Goal: Register for event/course

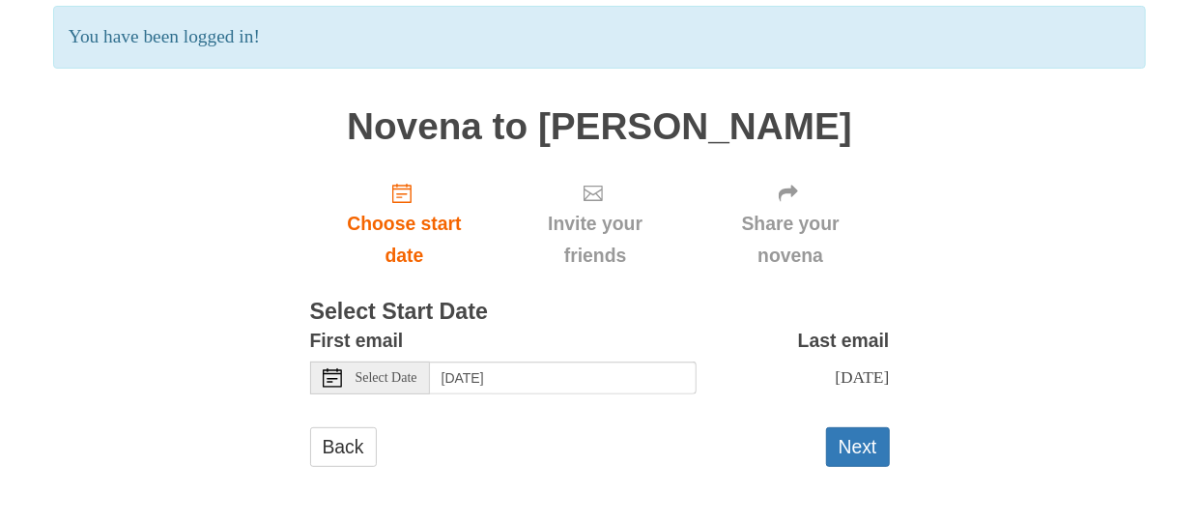
scroll to position [162, 0]
click at [333, 371] on div "Select Date" at bounding box center [370, 377] width 120 height 33
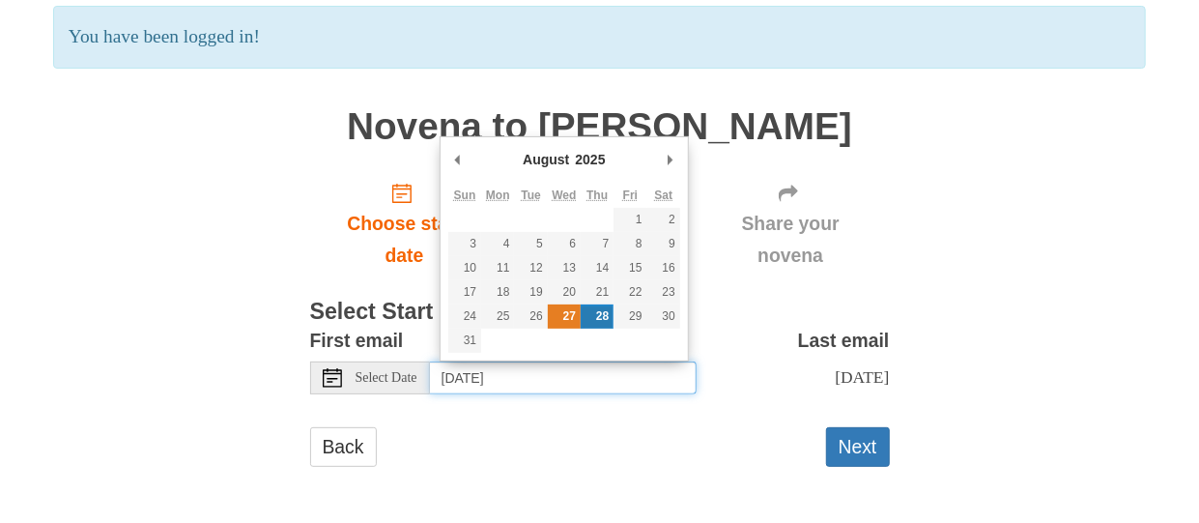
type input "Wednesday, August 27th"
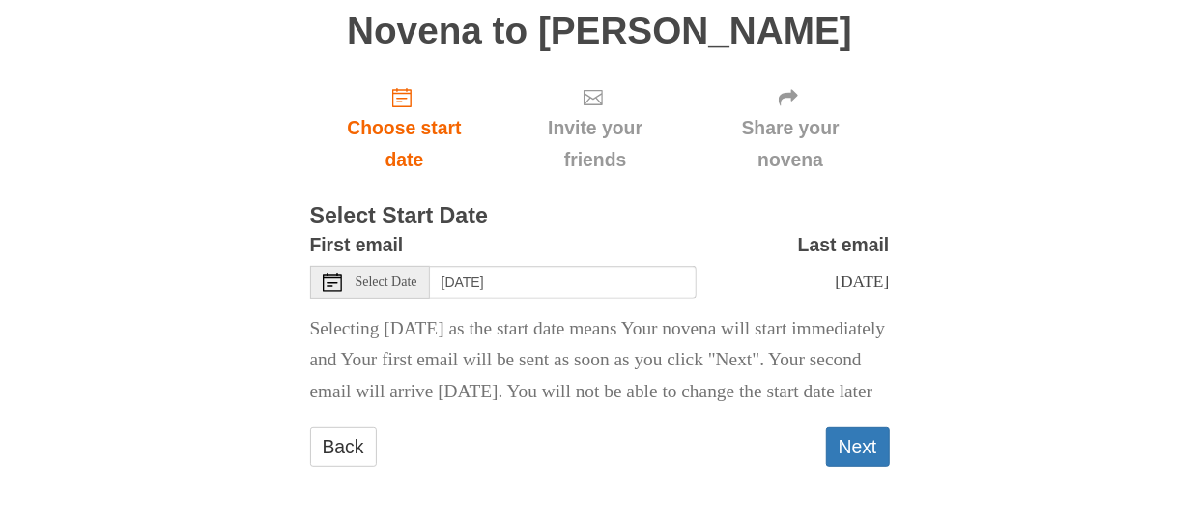
scroll to position [271, 0]
click at [858, 444] on button "Next" at bounding box center [858, 447] width 64 height 40
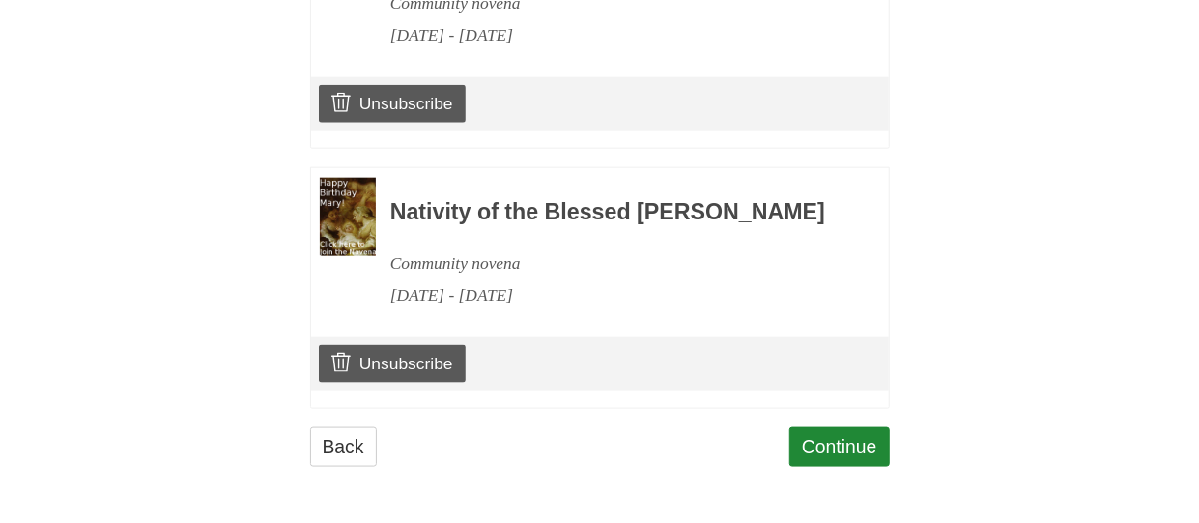
scroll to position [1068, 0]
click at [845, 449] on link "Continue" at bounding box center [839, 447] width 100 height 40
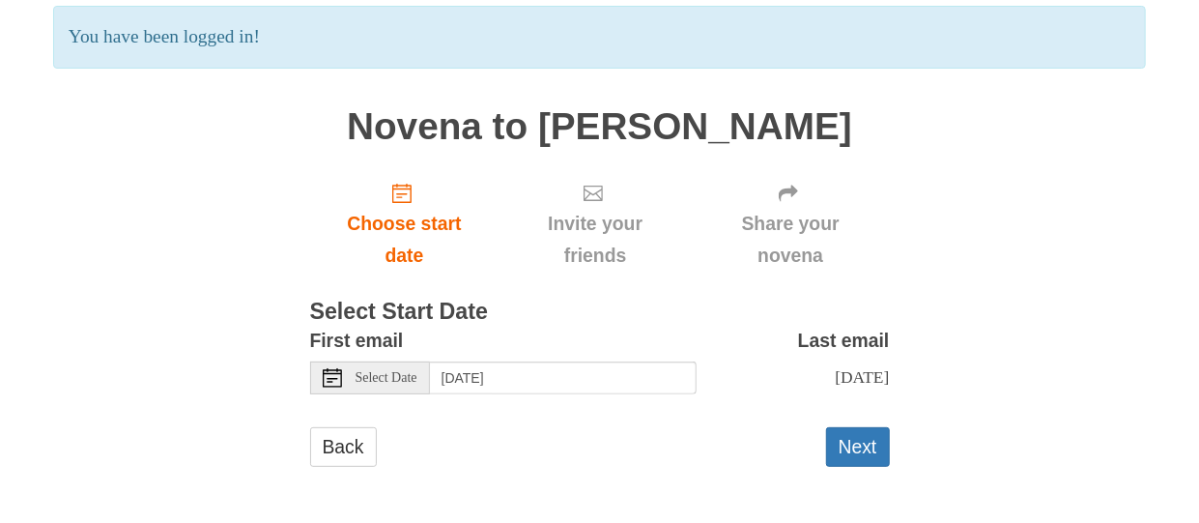
scroll to position [162, 0]
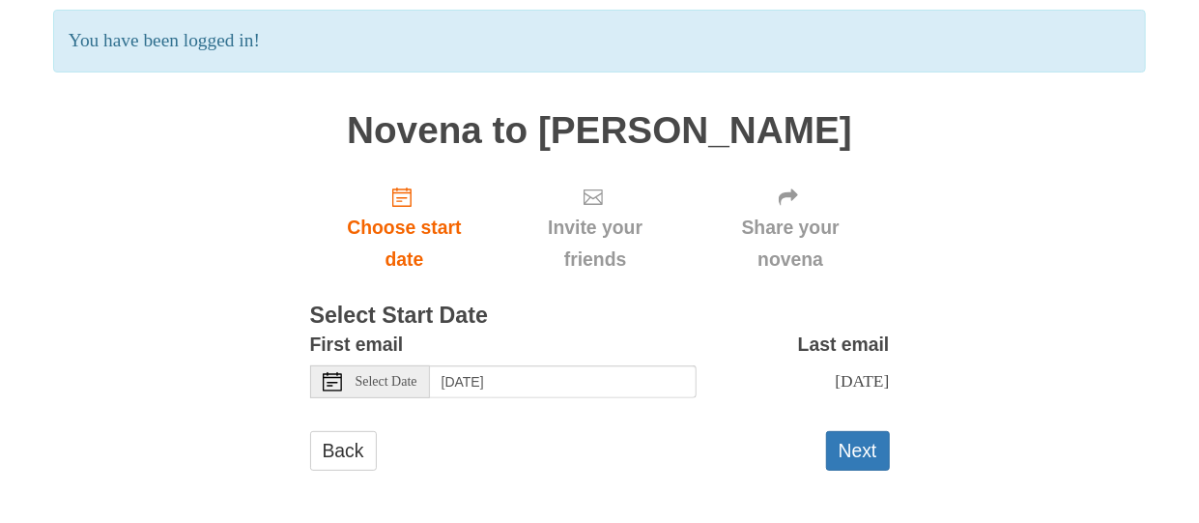
scroll to position [162, 0]
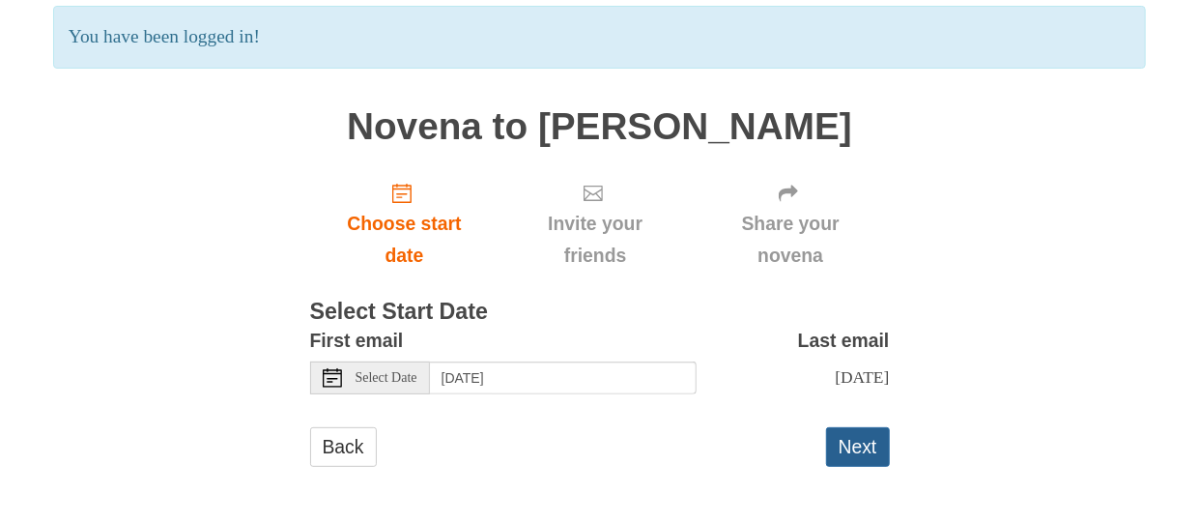
click at [864, 451] on button "Next" at bounding box center [858, 447] width 64 height 40
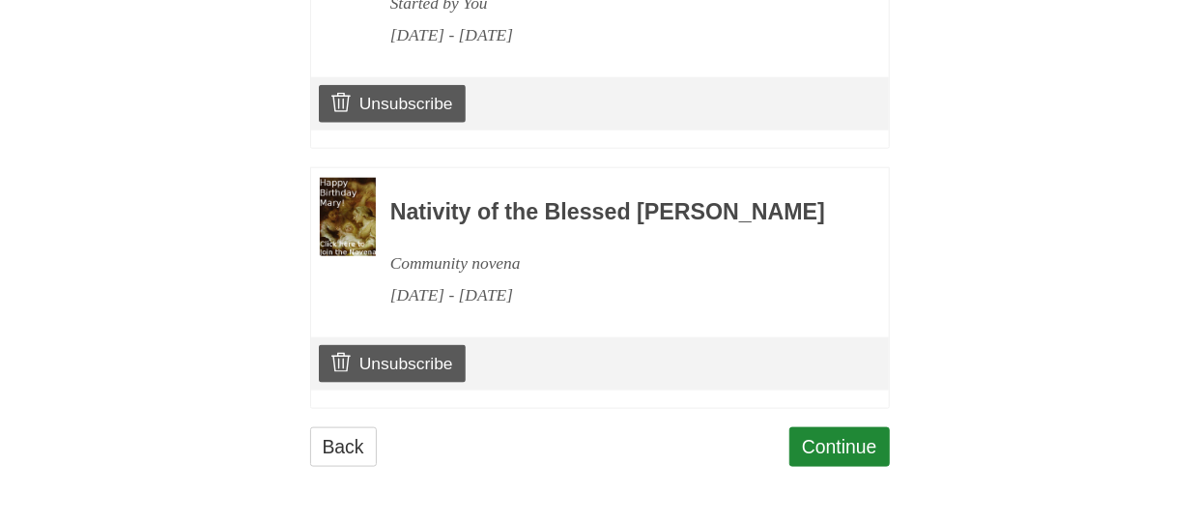
scroll to position [1068, 0]
click at [840, 442] on link "Continue" at bounding box center [839, 447] width 100 height 40
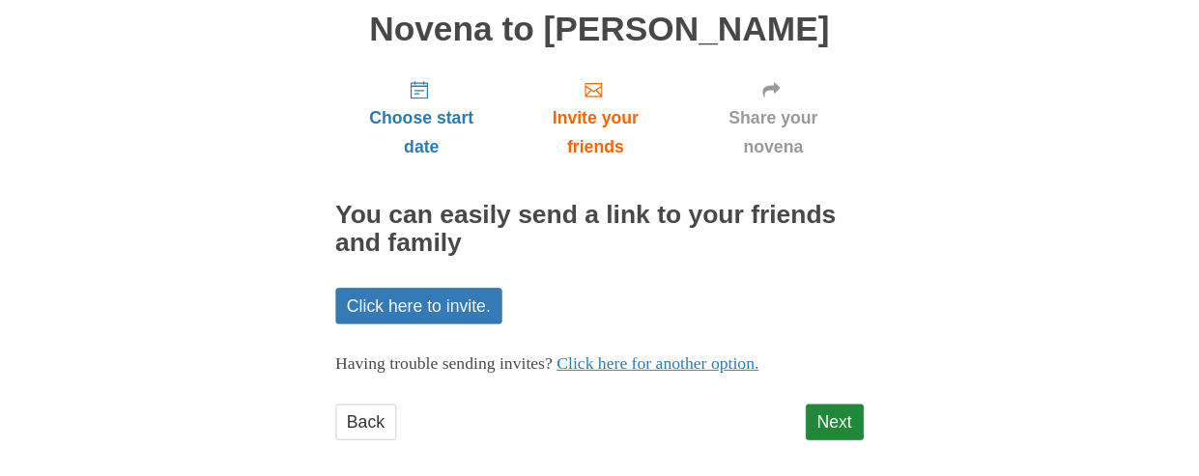
scroll to position [163, 0]
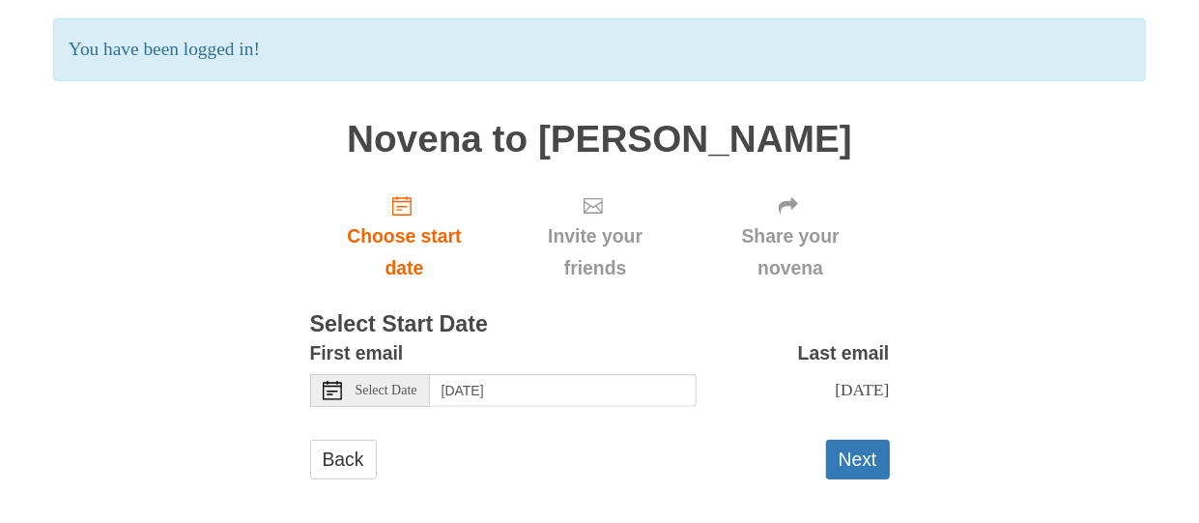
scroll to position [135, 0]
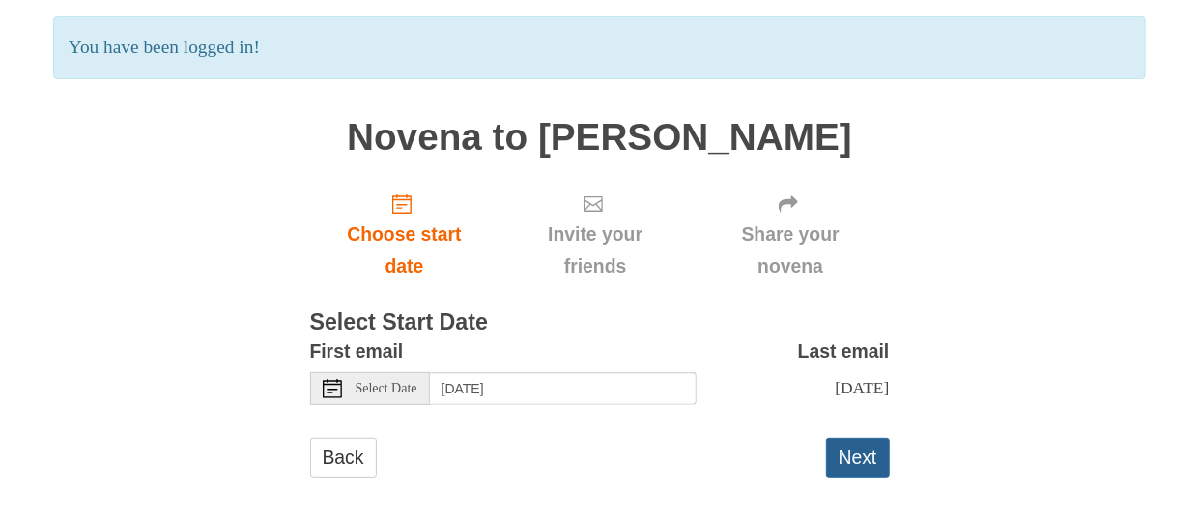
click at [853, 473] on button "Next" at bounding box center [858, 458] width 64 height 40
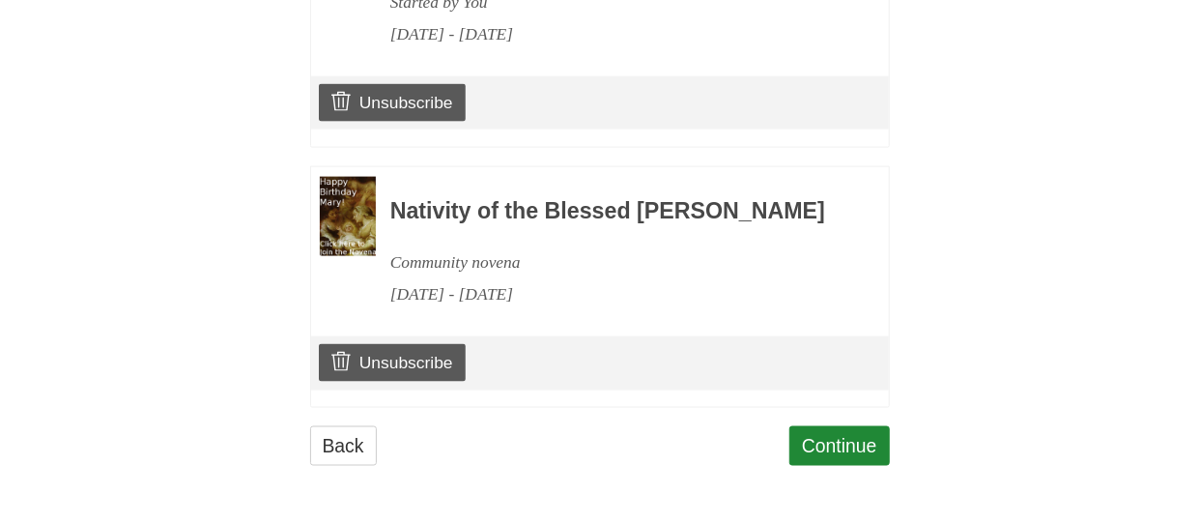
scroll to position [1327, 0]
click at [853, 444] on link "Continue" at bounding box center [839, 446] width 100 height 40
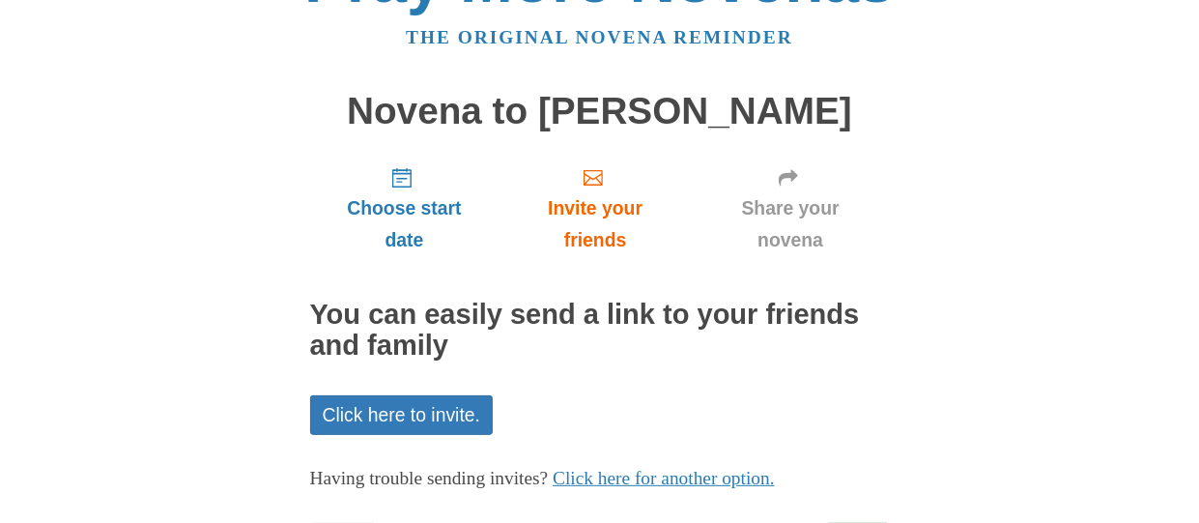
scroll to position [163, 0]
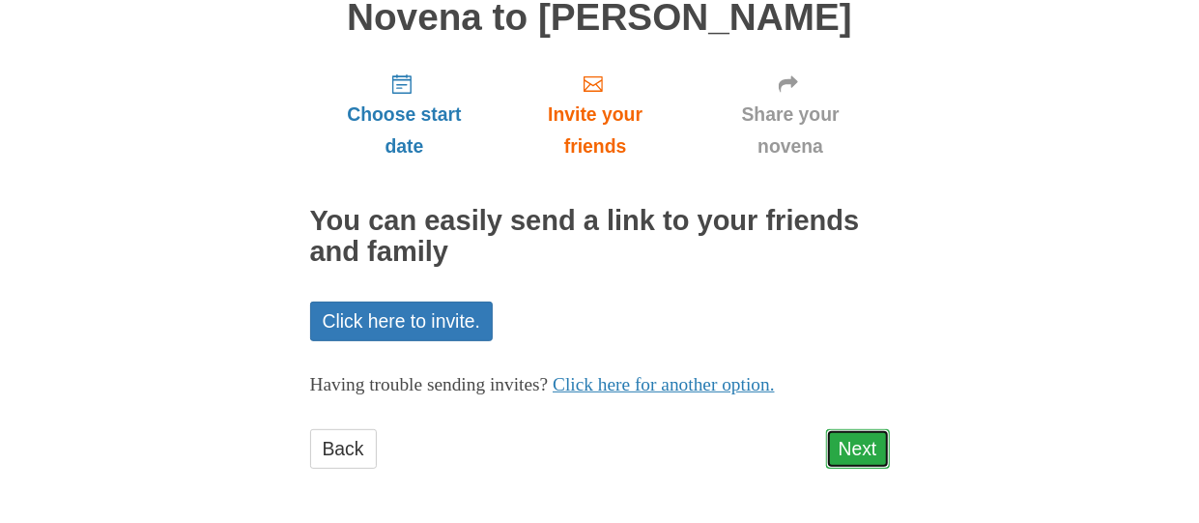
click at [859, 443] on link "Next" at bounding box center [858, 449] width 64 height 40
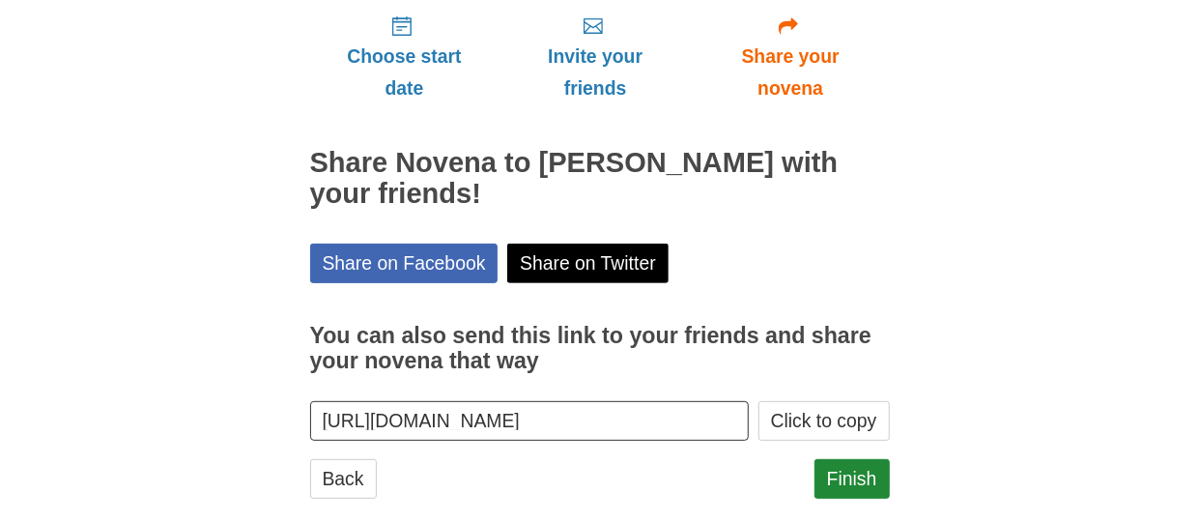
scroll to position [236, 0]
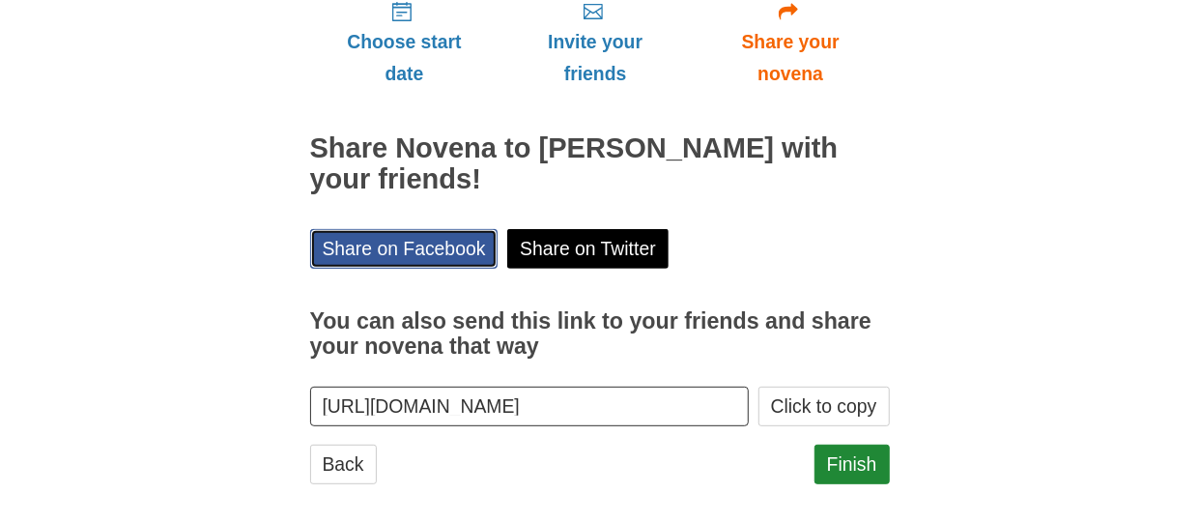
click at [425, 245] on link "Share on Facebook" at bounding box center [404, 249] width 188 height 40
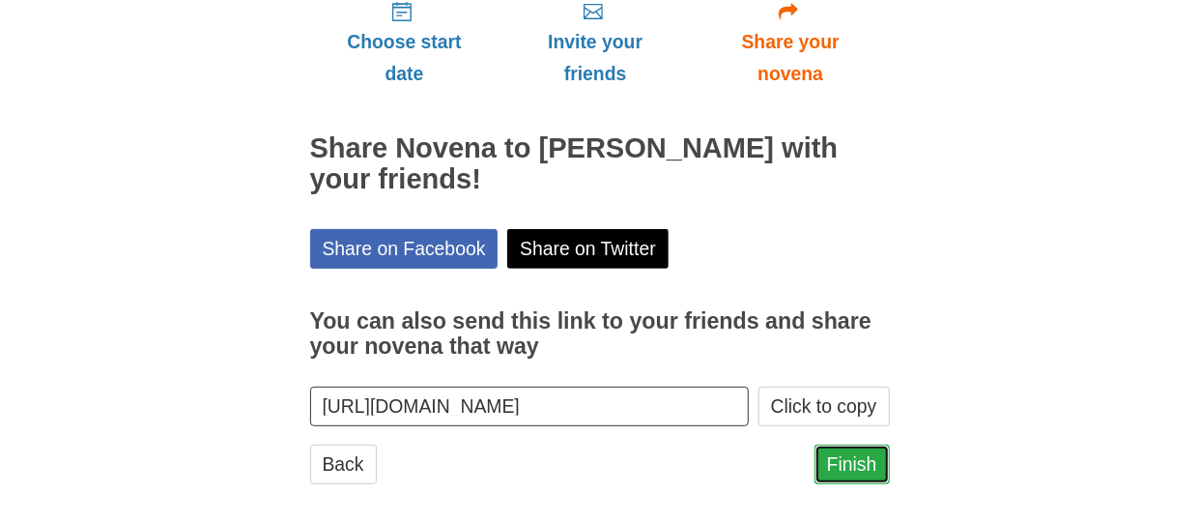
click at [855, 463] on link "Finish" at bounding box center [851, 464] width 75 height 40
